Goal: Task Accomplishment & Management: Use online tool/utility

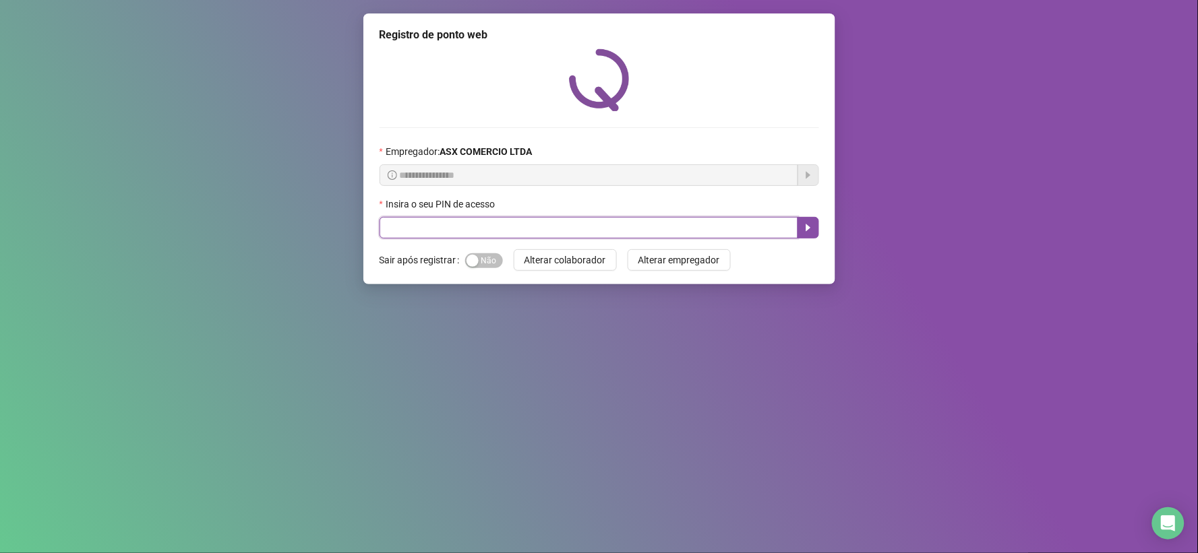
click at [450, 220] on input "text" at bounding box center [588, 228] width 419 height 22
type input "*****"
click at [803, 231] on icon "caret-right" at bounding box center [808, 227] width 11 height 11
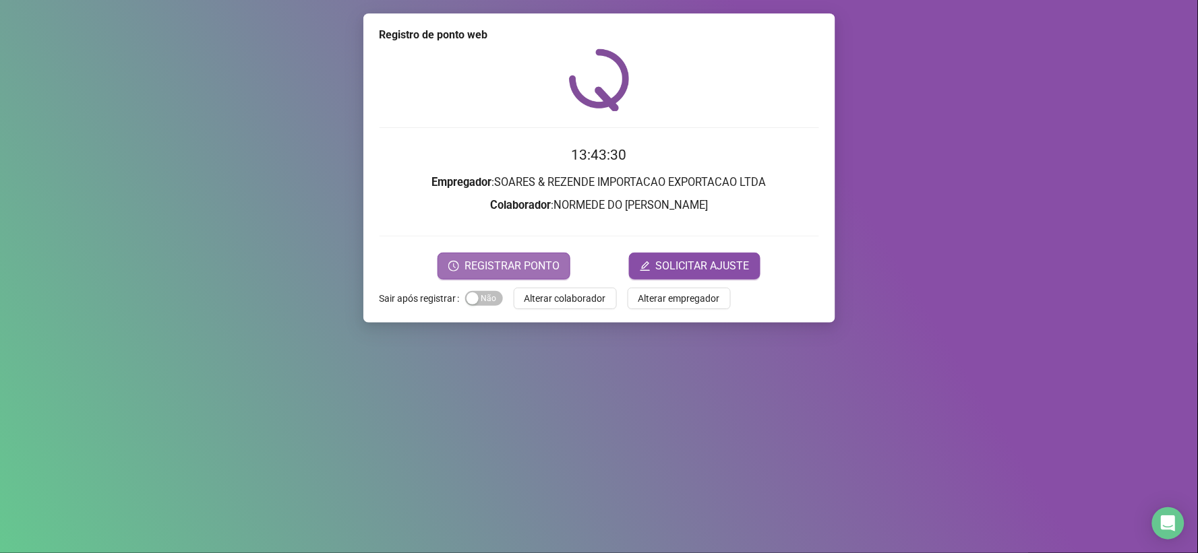
click at [538, 259] on span "REGISTRAR PONTO" at bounding box center [511, 266] width 95 height 16
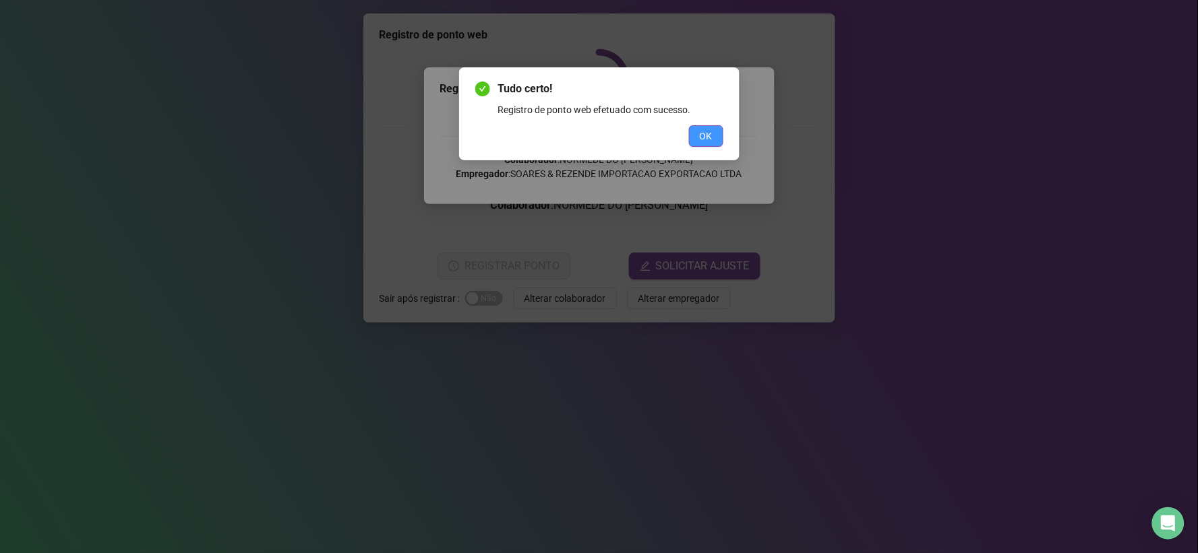
click at [719, 129] on button "OK" at bounding box center [706, 136] width 34 height 22
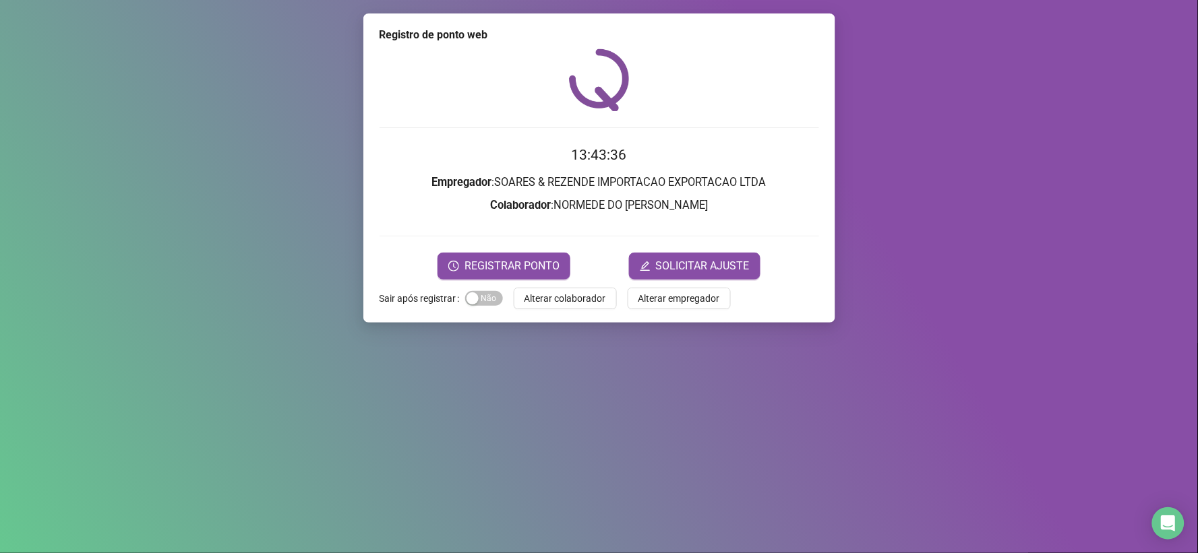
click at [530, 247] on form "13:43:36 Empregador : SOARES & REZENDE IMPORTACAO EXPORTACAO LTDA Colaborador :…" at bounding box center [598, 211] width 439 height 135
click at [524, 259] on span "REGISTRAR PONTO" at bounding box center [511, 266] width 95 height 16
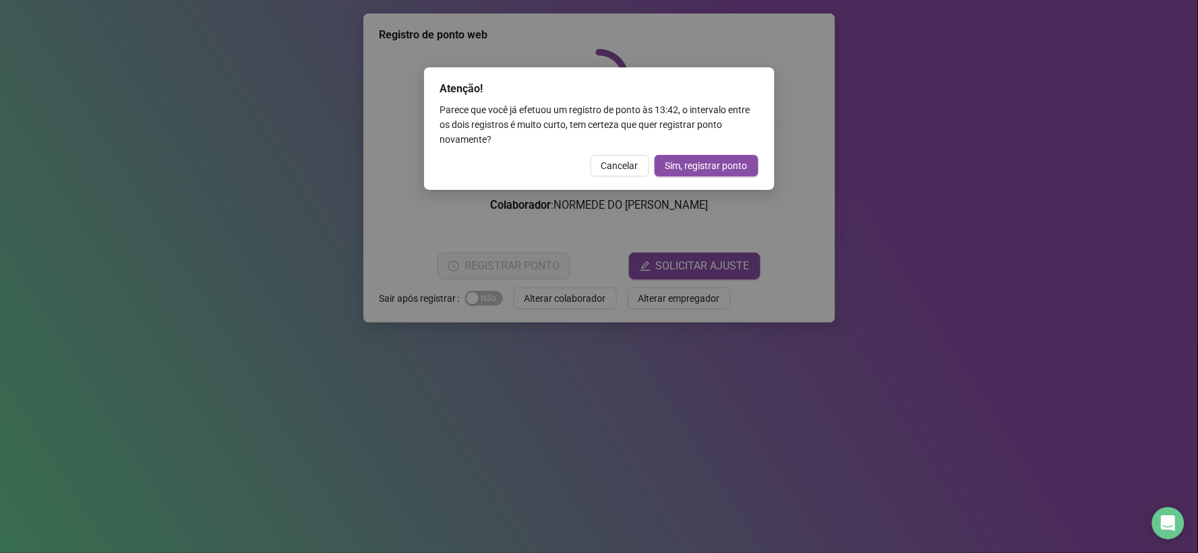
click at [979, 196] on div "Atenção! Parece que você já efetuou um registro de ponto às 13:42 , o intervalo…" at bounding box center [599, 276] width 1198 height 553
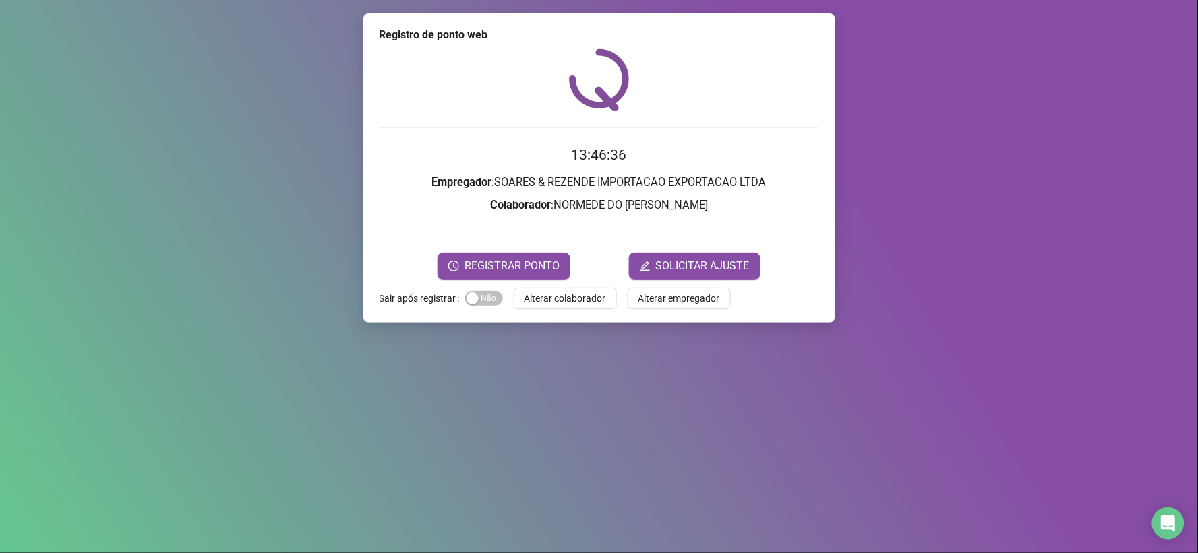
drag, startPoint x: 932, startPoint y: 416, endPoint x: 928, endPoint y: 410, distance: 7.3
click at [931, 415] on div "Registro de ponto web 13:46:36 Empregador : SOARES & REZENDE IMPORTACAO EXPORTA…" at bounding box center [599, 276] width 1198 height 553
